Goal: Find specific page/section: Find specific page/section

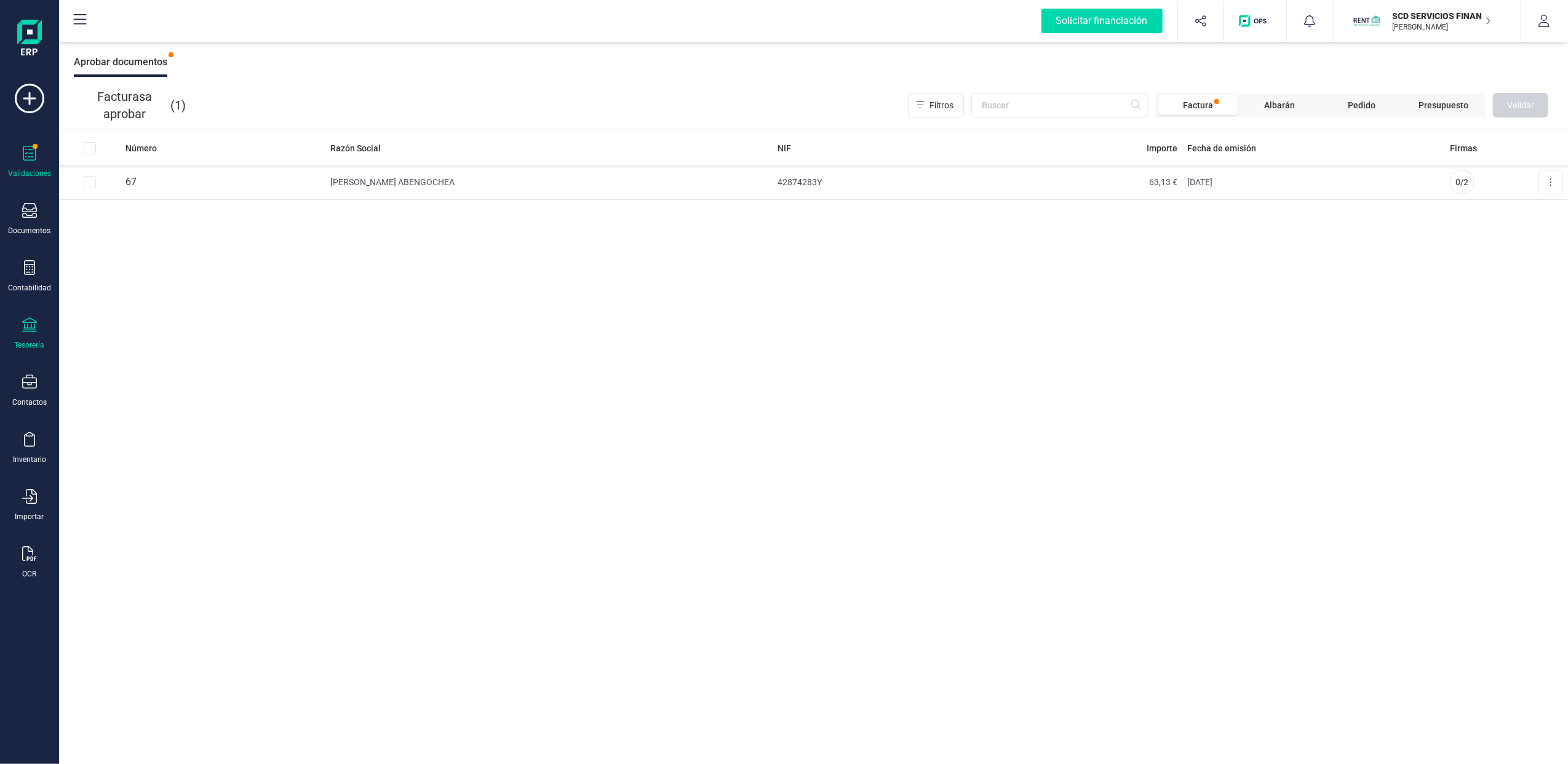
click at [33, 345] on div "Tesorería" at bounding box center [30, 345] width 30 height 10
click at [145, 202] on span "Cuentas bancarias" at bounding box center [150, 209] width 108 height 14
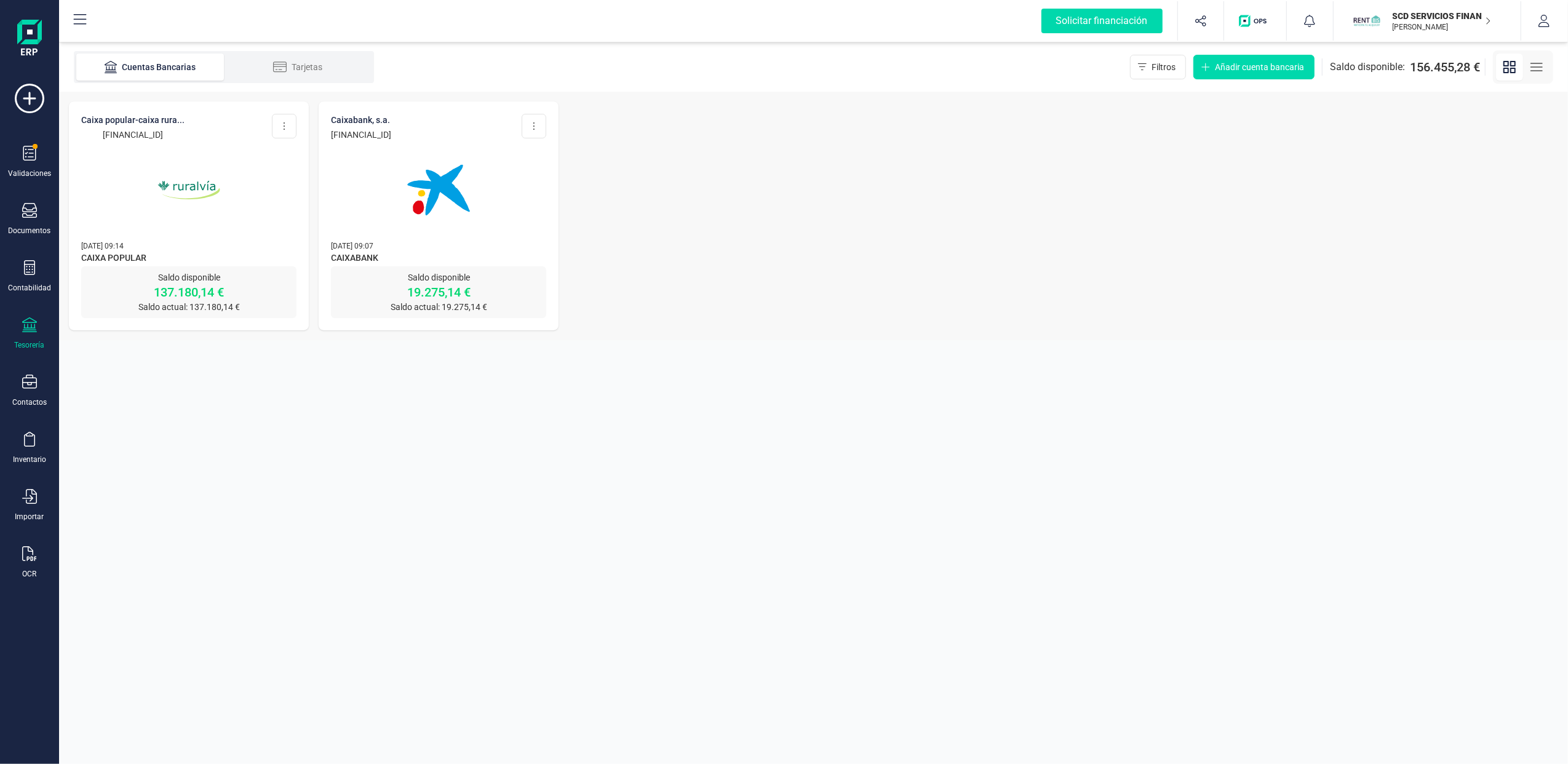
click at [188, 234] on img at bounding box center [189, 190] width 103 height 103
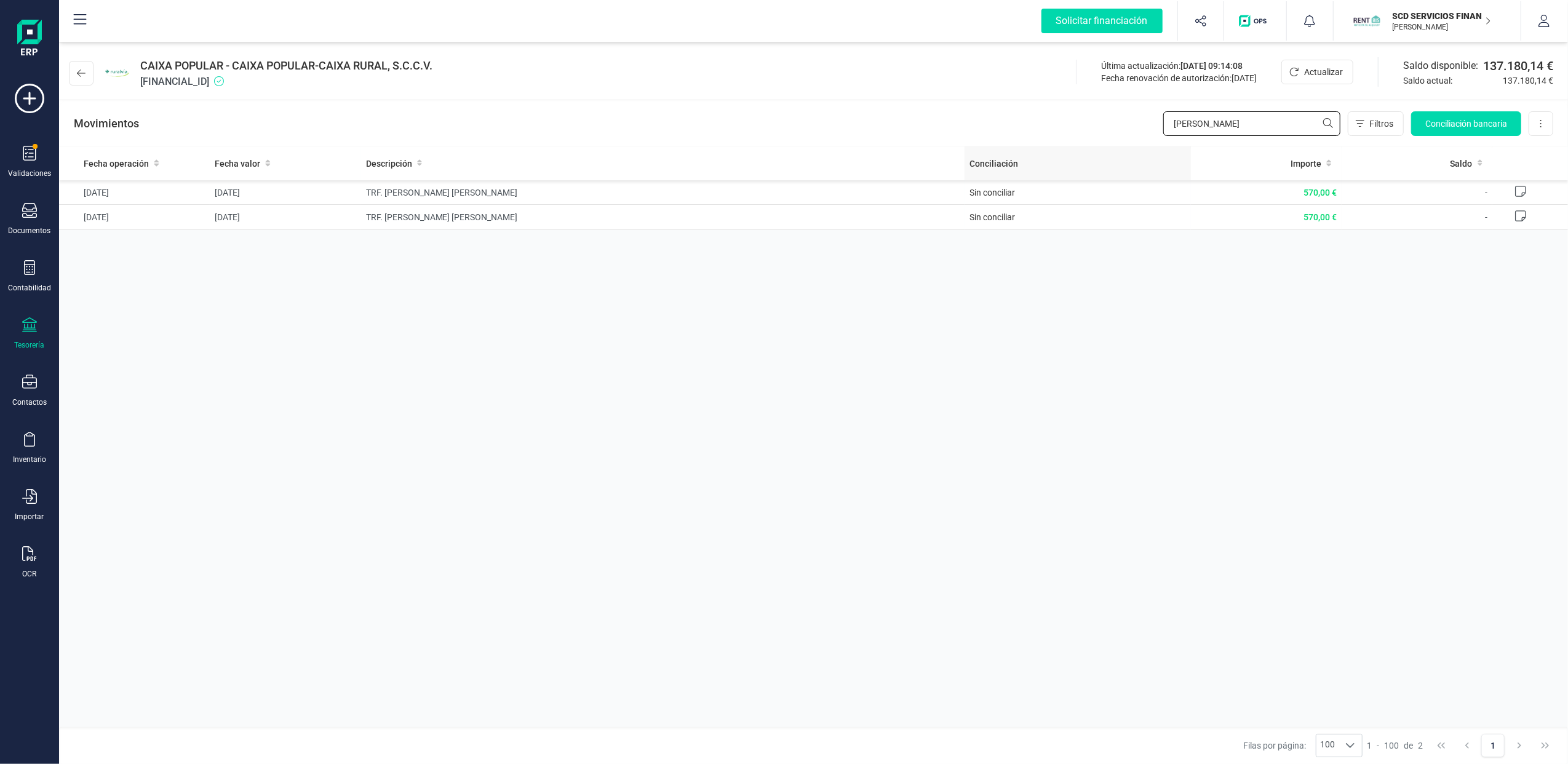
drag, startPoint x: 1290, startPoint y: 120, endPoint x: 1036, endPoint y: 155, distance: 256.4
click at [1036, 155] on div "CAIXA POPULAR - CAIXA POPULAR-CAIXA RURAL, S.C.C.V. [FINANCIAL_ID] Última actua…" at bounding box center [814, 403] width 1509 height 722
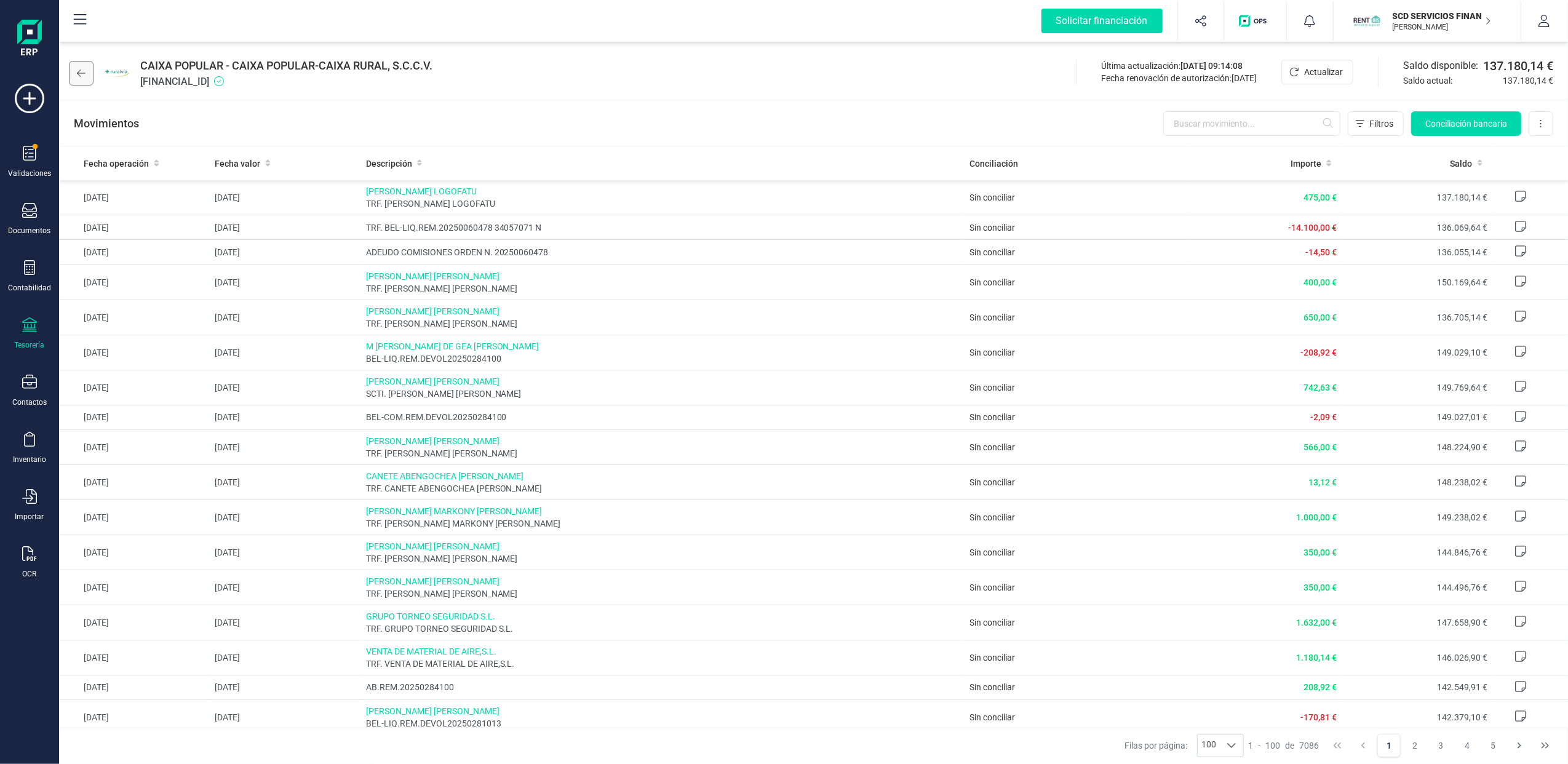
click at [82, 69] on icon at bounding box center [80, 73] width 8 height 10
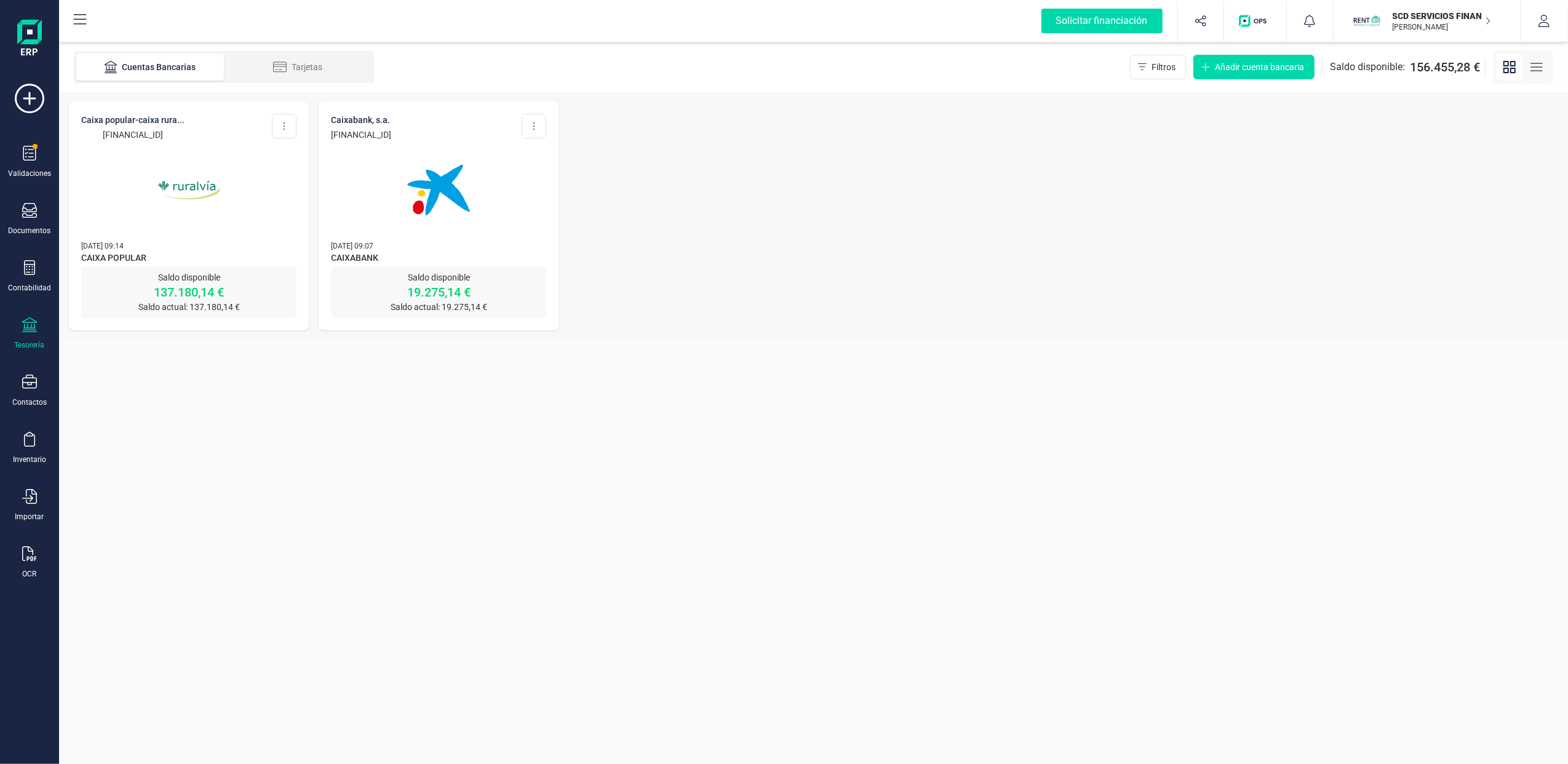
click at [441, 205] on img at bounding box center [439, 190] width 103 height 103
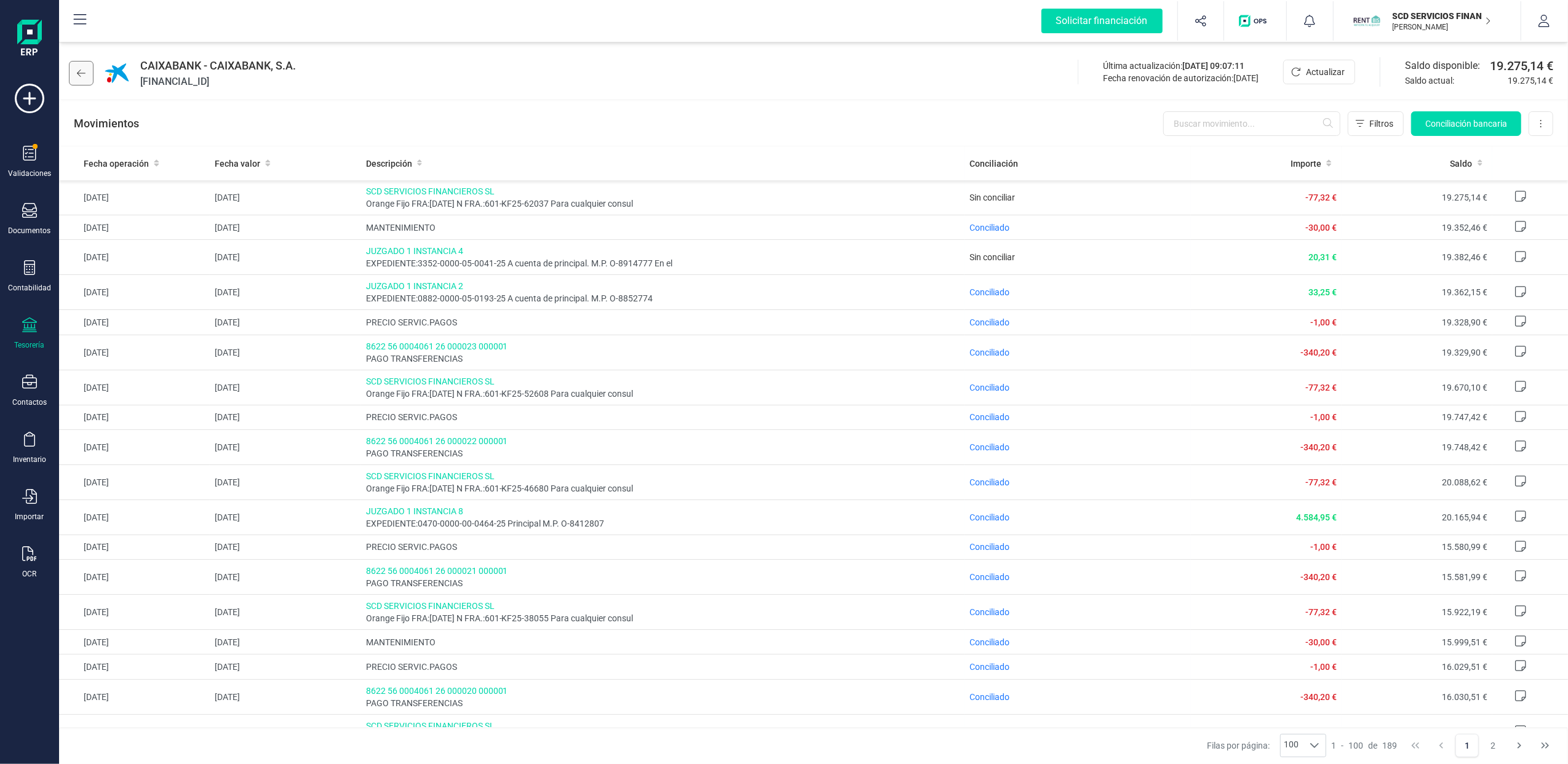
click at [83, 70] on icon at bounding box center [80, 73] width 8 height 10
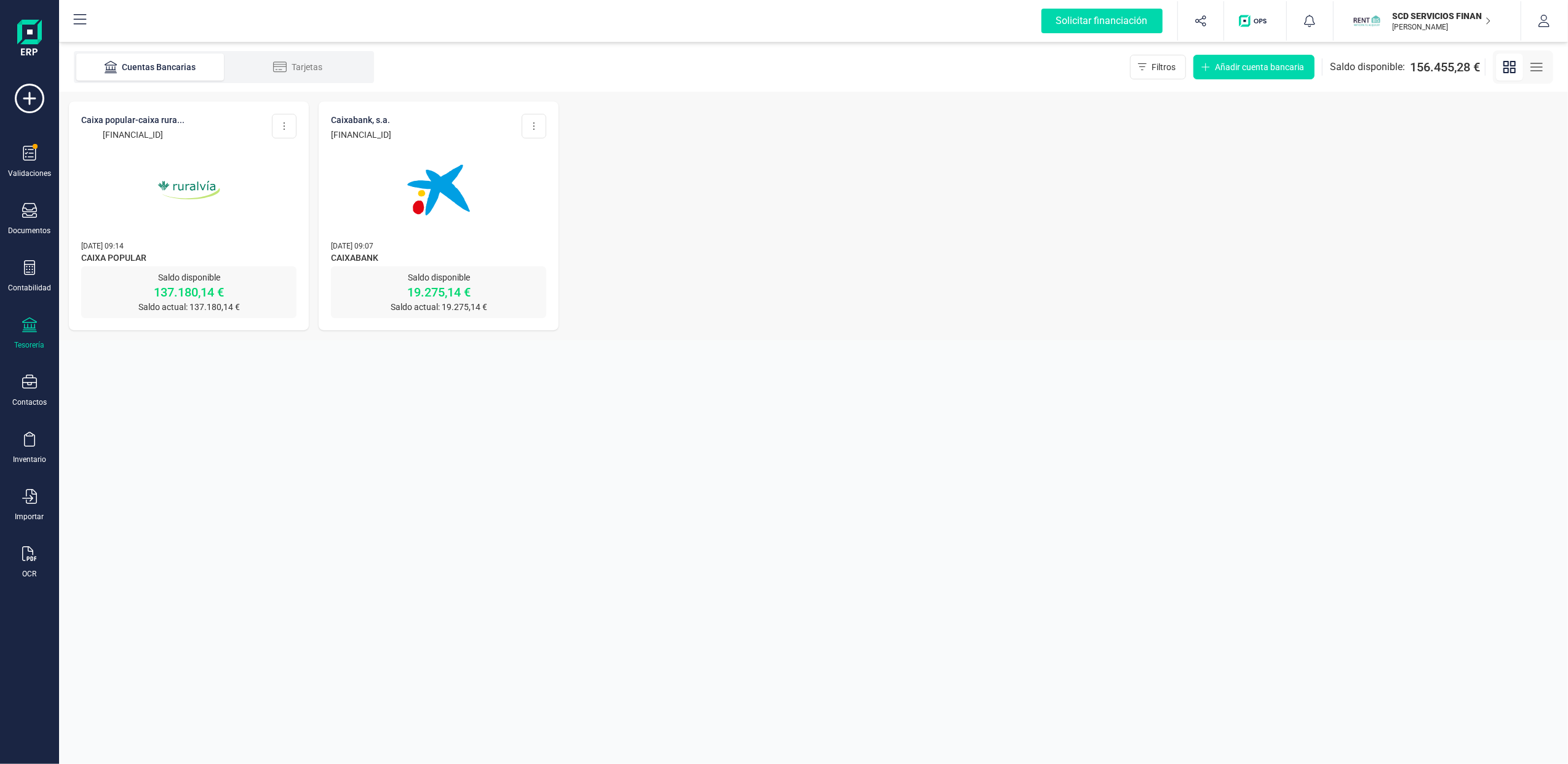
click at [136, 152] on div at bounding box center [189, 183] width 215 height 83
